Goal: Find specific page/section: Find specific page/section

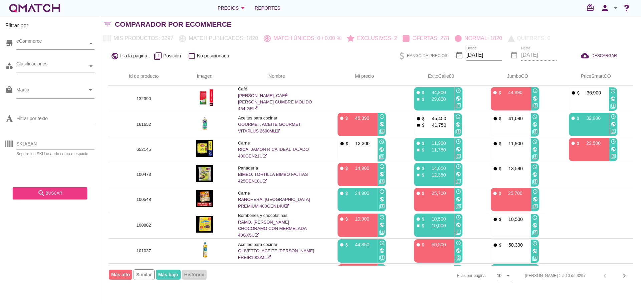
click at [70, 189] on div "search buscar" at bounding box center [50, 193] width 64 height 8
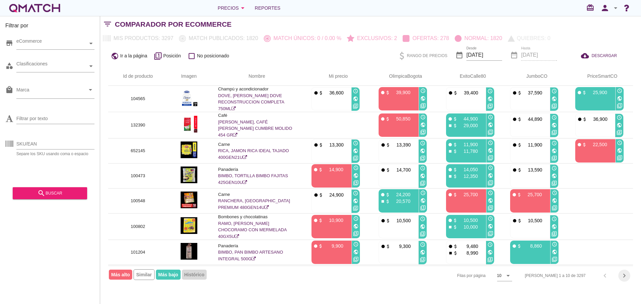
click at [620, 276] on icon "chevron_right" at bounding box center [624, 276] width 8 height 8
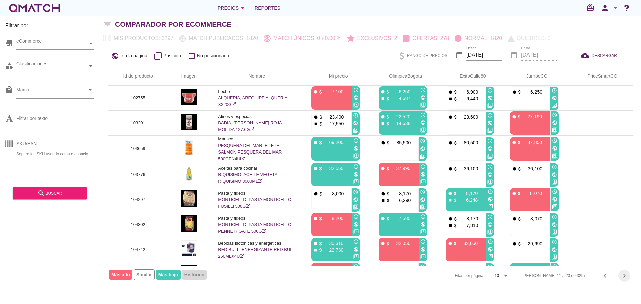
click at [622, 277] on icon "chevron_right" at bounding box center [624, 276] width 8 height 8
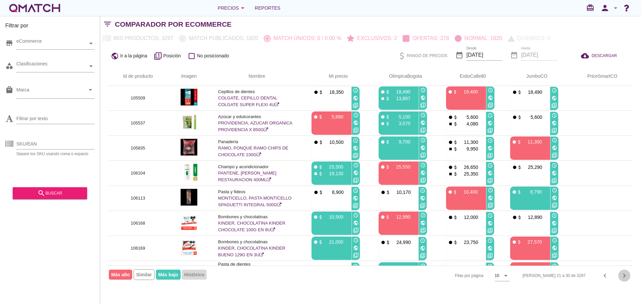
click at [622, 277] on icon "chevron_right" at bounding box center [624, 276] width 8 height 8
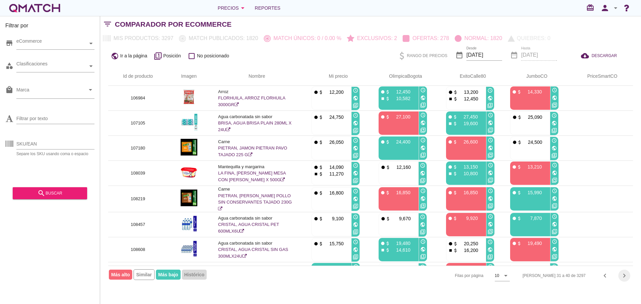
click at [622, 277] on icon "chevron_right" at bounding box center [624, 276] width 8 height 8
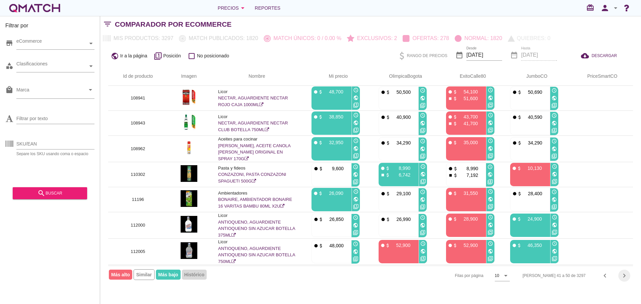
click at [622, 276] on icon "chevron_right" at bounding box center [624, 276] width 8 height 8
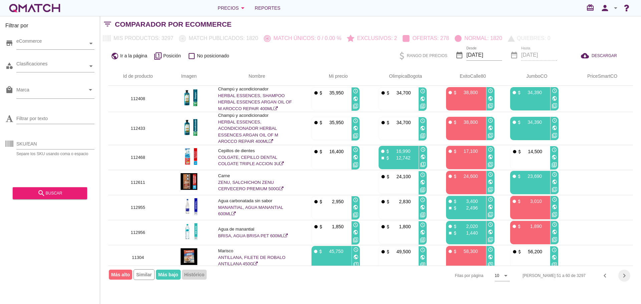
click at [622, 275] on icon "chevron_right" at bounding box center [624, 276] width 8 height 8
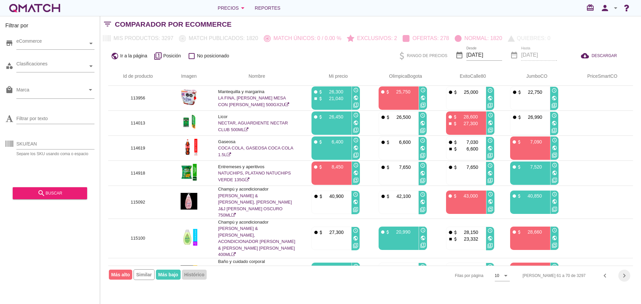
click at [622, 275] on icon "chevron_right" at bounding box center [624, 276] width 8 height 8
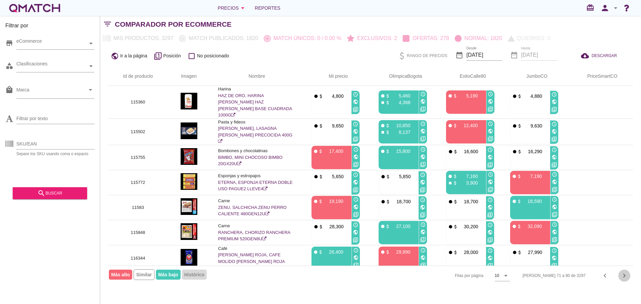
click at [622, 275] on icon "chevron_right" at bounding box center [624, 276] width 8 height 8
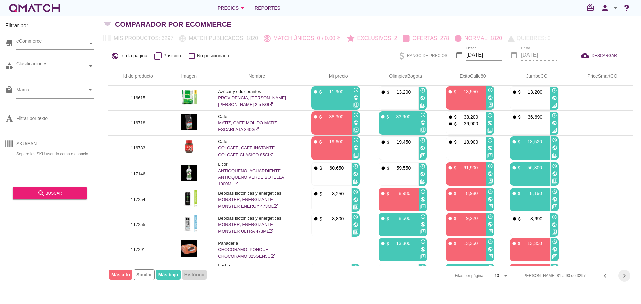
click at [622, 275] on icon "chevron_right" at bounding box center [624, 276] width 8 height 8
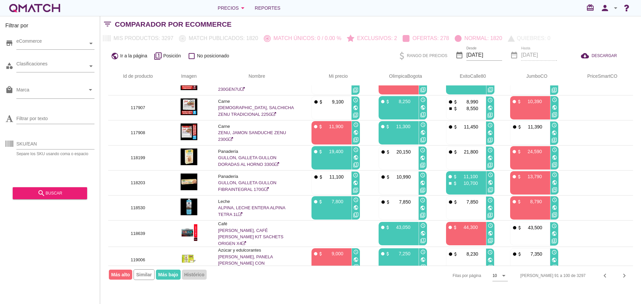
scroll to position [70, 0]
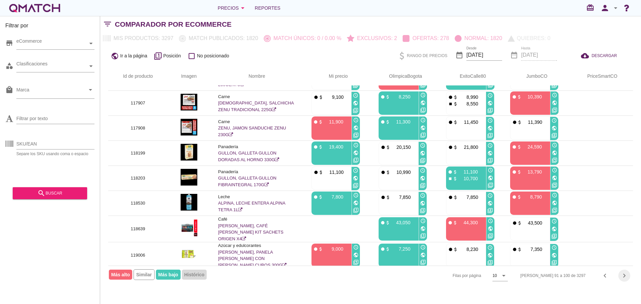
click at [621, 279] on icon "chevron_right" at bounding box center [624, 276] width 8 height 8
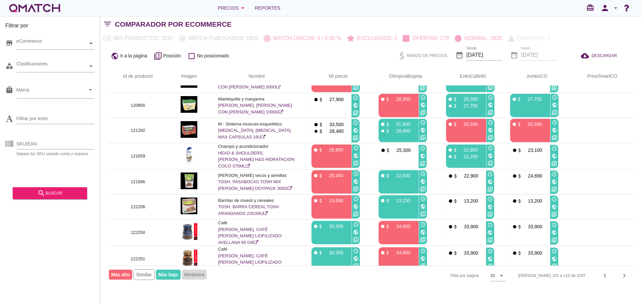
scroll to position [71, 0]
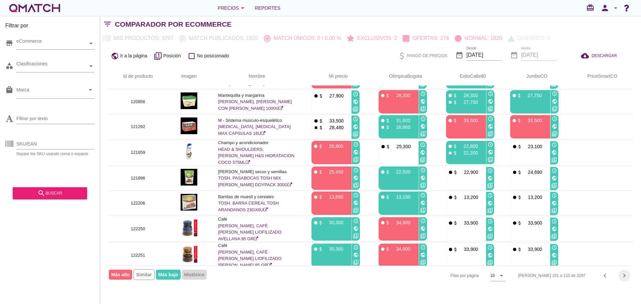
click at [627, 276] on icon "chevron_right" at bounding box center [624, 276] width 8 height 8
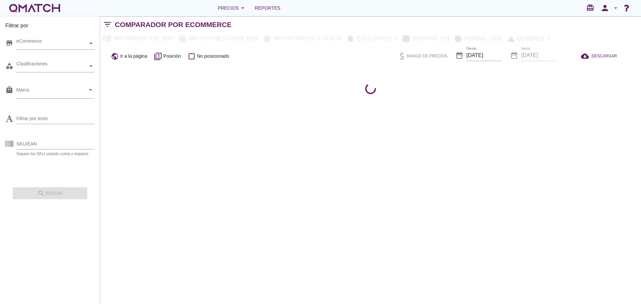
scroll to position [0, 0]
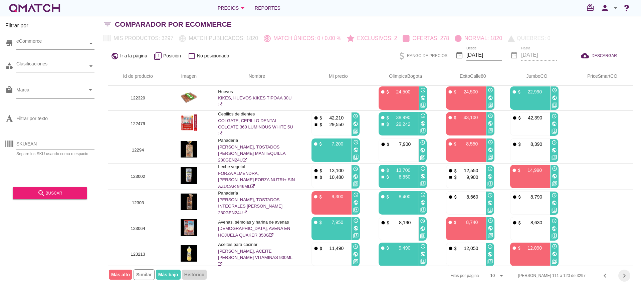
click at [620, 274] on div "chevron_right" at bounding box center [624, 276] width 12 height 8
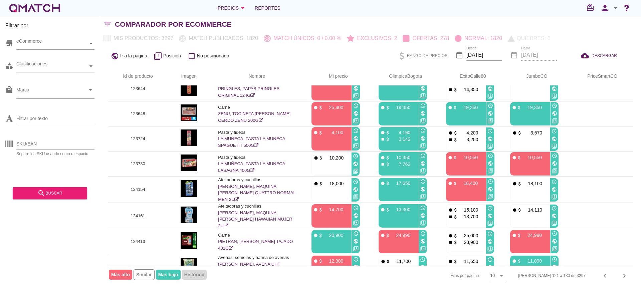
scroll to position [73, 0]
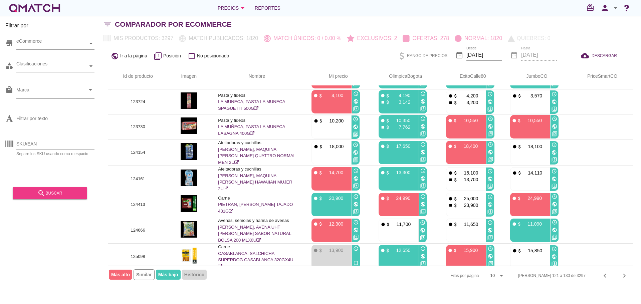
click at [66, 196] on div "search buscar" at bounding box center [50, 193] width 64 height 8
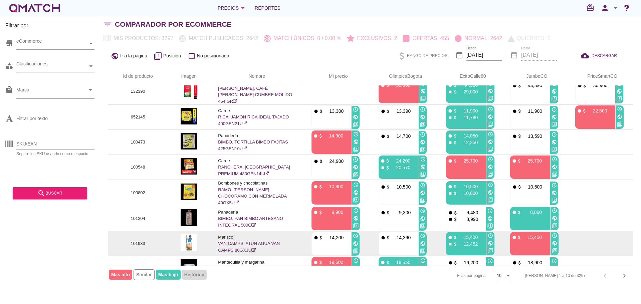
scroll to position [71, 0]
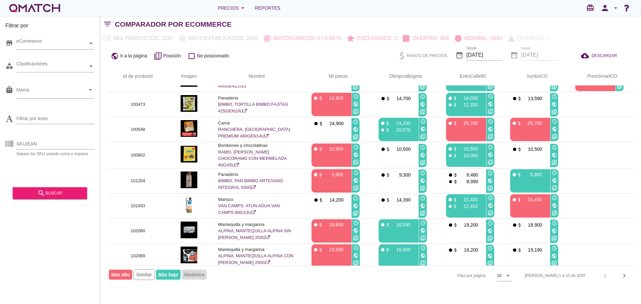
click at [618, 276] on div "[PERSON_NAME] 1 a 10 de 3297 chevron_left chevron_right" at bounding box center [575, 276] width 116 height 16
click at [622, 278] on icon "chevron_right" at bounding box center [624, 276] width 8 height 8
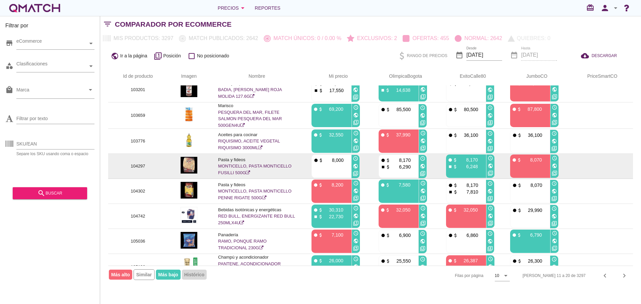
scroll to position [73, 0]
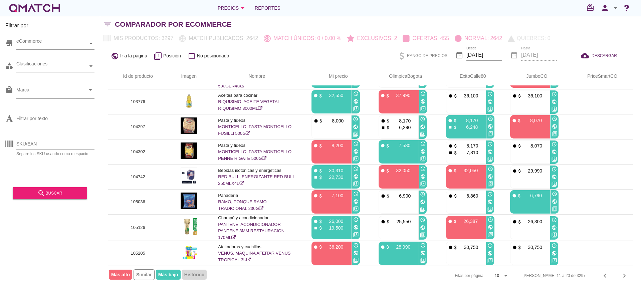
click at [618, 277] on div "[PERSON_NAME] 11 a 20 de 3297 chevron_left chevron_right" at bounding box center [573, 276] width 118 height 16
click at [622, 275] on icon "chevron_right" at bounding box center [624, 276] width 8 height 8
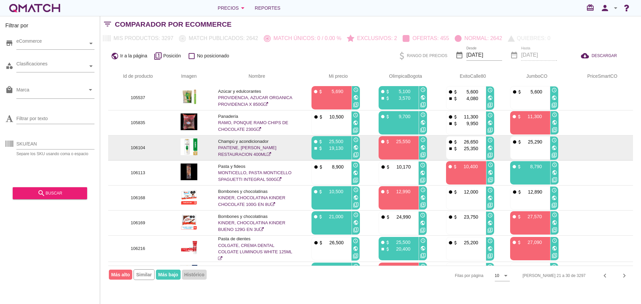
scroll to position [71, 0]
